Goal: Information Seeking & Learning: Learn about a topic

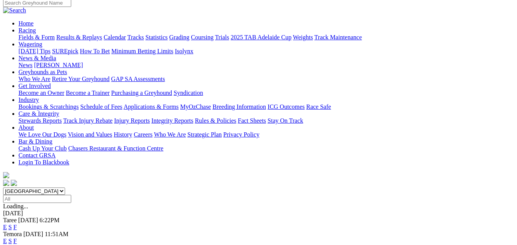
scroll to position [67, 0]
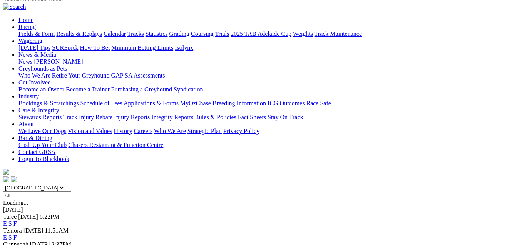
click at [65, 184] on select "South Australia New South Wales Northern Territory Queensland Tasmania Victoria…" at bounding box center [34, 187] width 62 height 7
click at [18, 184] on select "South Australia New South Wales Northern Territory Queensland Tasmania Victoria…" at bounding box center [34, 187] width 62 height 7
click at [65, 184] on select "South Australia New South Wales Northern Territory Queensland Tasmania Victoria…" at bounding box center [34, 187] width 62 height 7
select select "VIC"
click at [18, 184] on select "South Australia New South Wales Northern Territory Queensland Tasmania Victoria…" at bounding box center [34, 187] width 62 height 7
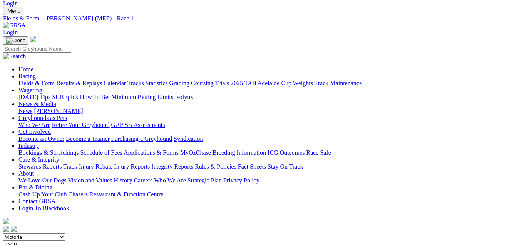
scroll to position [13, 0]
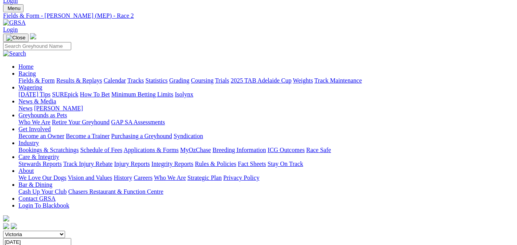
scroll to position [18, 0]
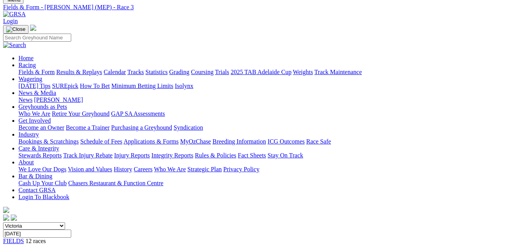
scroll to position [27, 0]
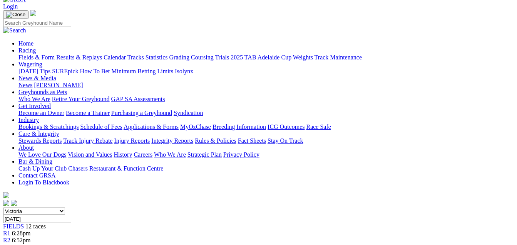
scroll to position [20, 0]
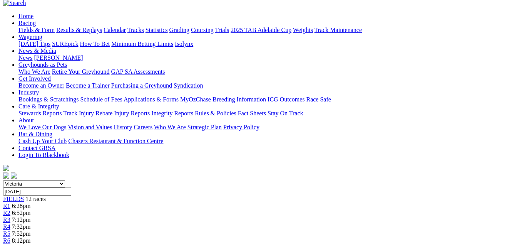
scroll to position [44, 0]
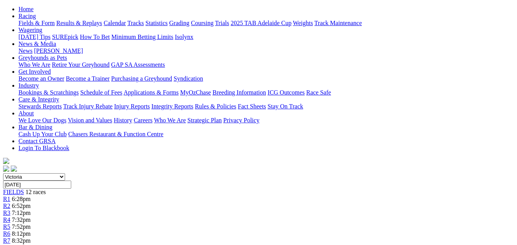
scroll to position [41, 0]
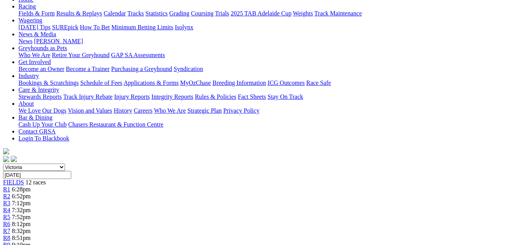
scroll to position [71, 0]
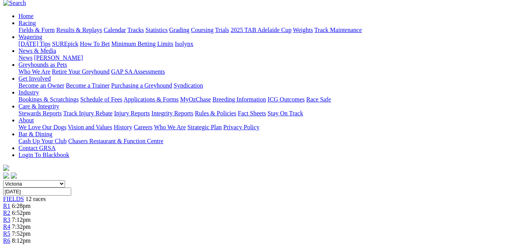
click at [65, 180] on select "South Australia New South Wales Northern Territory Queensland Tasmania Victoria…" at bounding box center [34, 183] width 62 height 7
select select "NSW"
click at [18, 180] on select "South Australia New South Wales Northern Territory Queensland Tasmania Victoria…" at bounding box center [34, 183] width 62 height 7
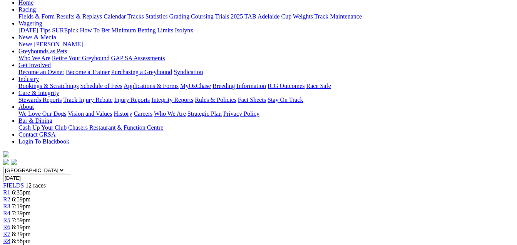
scroll to position [78, 0]
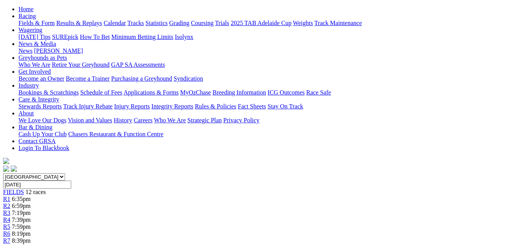
click at [10, 202] on link "R2" at bounding box center [6, 205] width 7 height 7
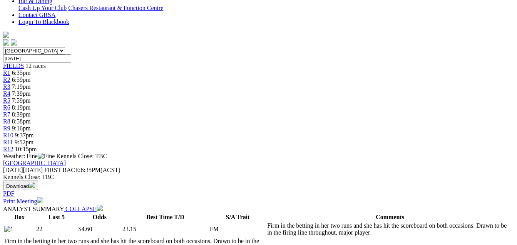
scroll to position [95, 0]
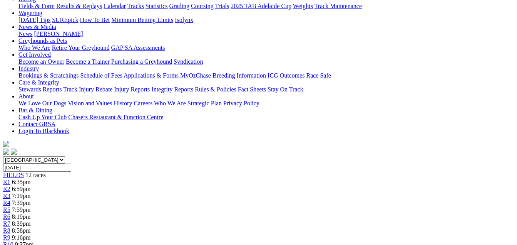
click at [161, 192] on div "R3 7:19pm" at bounding box center [258, 195] width 511 height 7
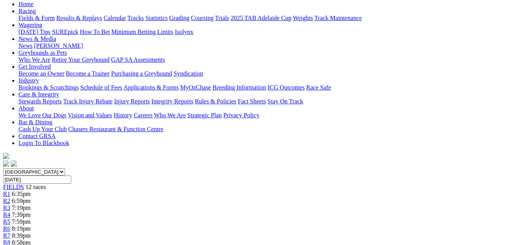
scroll to position [74, 0]
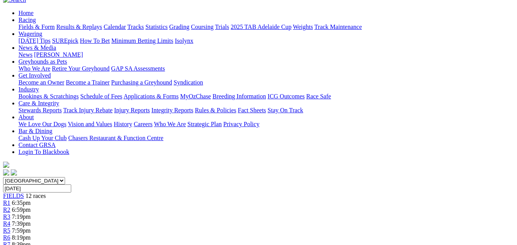
click at [10, 220] on span "R4" at bounding box center [6, 223] width 7 height 7
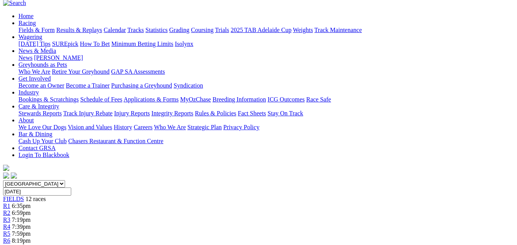
click at [10, 230] on link "R5" at bounding box center [6, 233] width 7 height 7
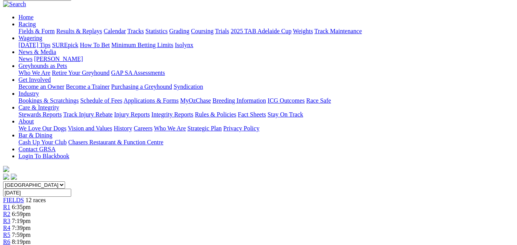
scroll to position [39, 0]
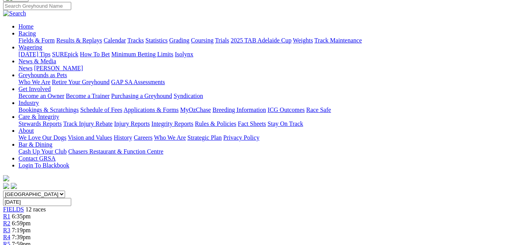
scroll to position [58, 0]
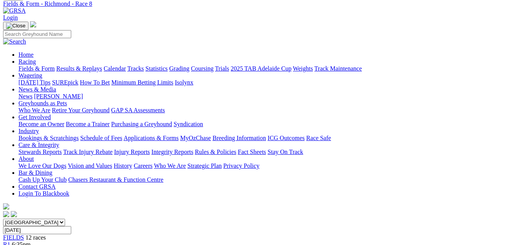
scroll to position [15, 0]
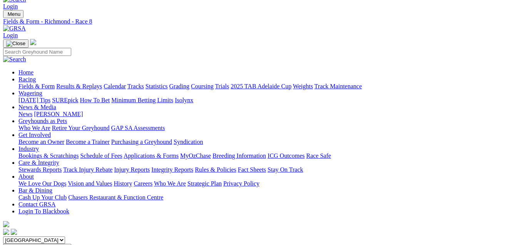
click at [65, 236] on select "South Australia New South Wales Northern Territory Queensland Tasmania Victoria…" at bounding box center [34, 239] width 62 height 7
select select "QLD"
click at [18, 236] on select "South Australia New South Wales Northern Territory Queensland Tasmania Victoria…" at bounding box center [34, 239] width 62 height 7
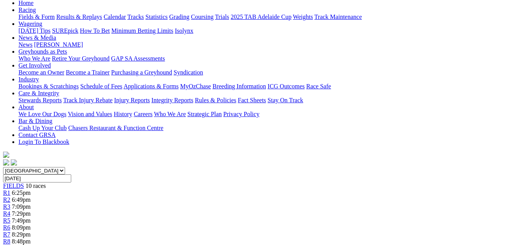
scroll to position [79, 0]
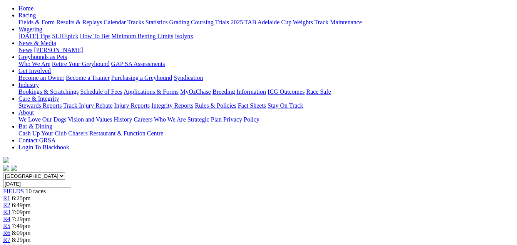
click at [137, 201] on div "R2 6:49pm" at bounding box center [258, 204] width 511 height 7
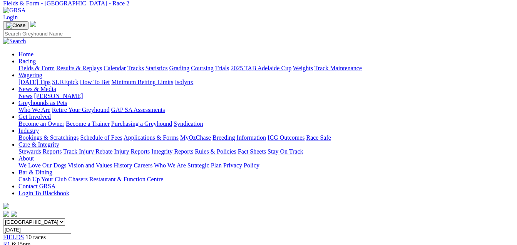
scroll to position [22, 0]
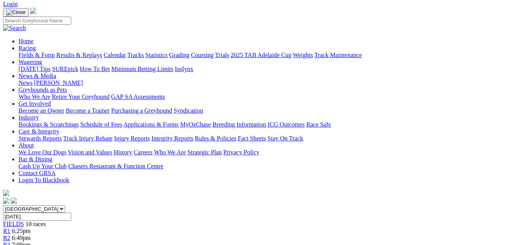
scroll to position [37, 0]
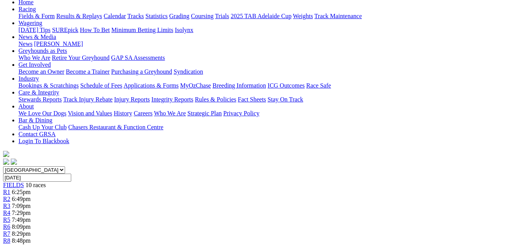
scroll to position [78, 0]
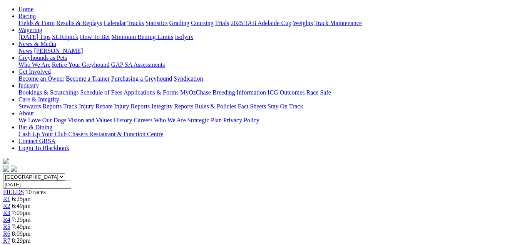
click at [10, 223] on span "R5" at bounding box center [6, 226] width 7 height 7
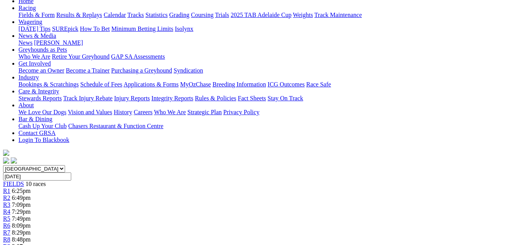
scroll to position [42, 0]
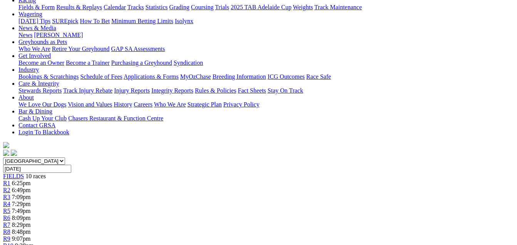
scroll to position [55, 0]
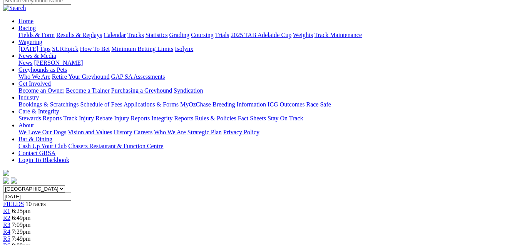
scroll to position [55, 0]
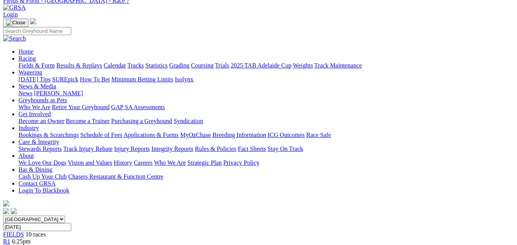
scroll to position [22, 0]
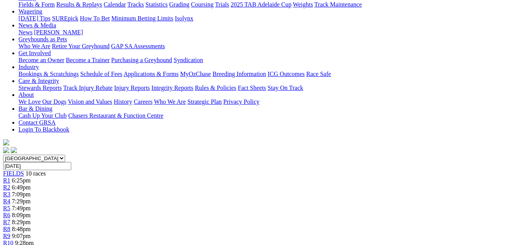
scroll to position [80, 0]
